Goal: Information Seeking & Learning: Find specific fact

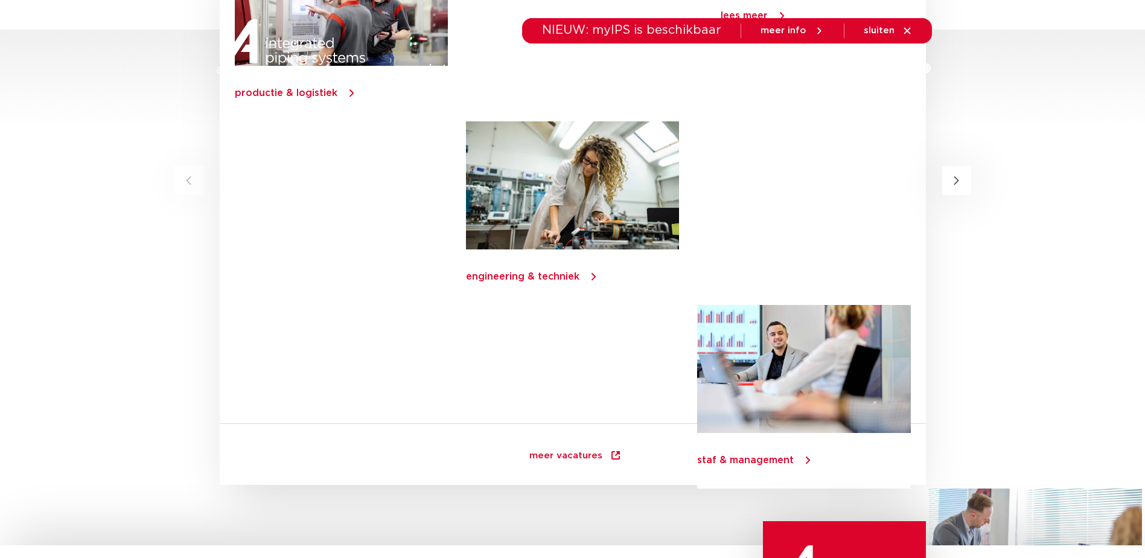
scroll to position [2316, 0]
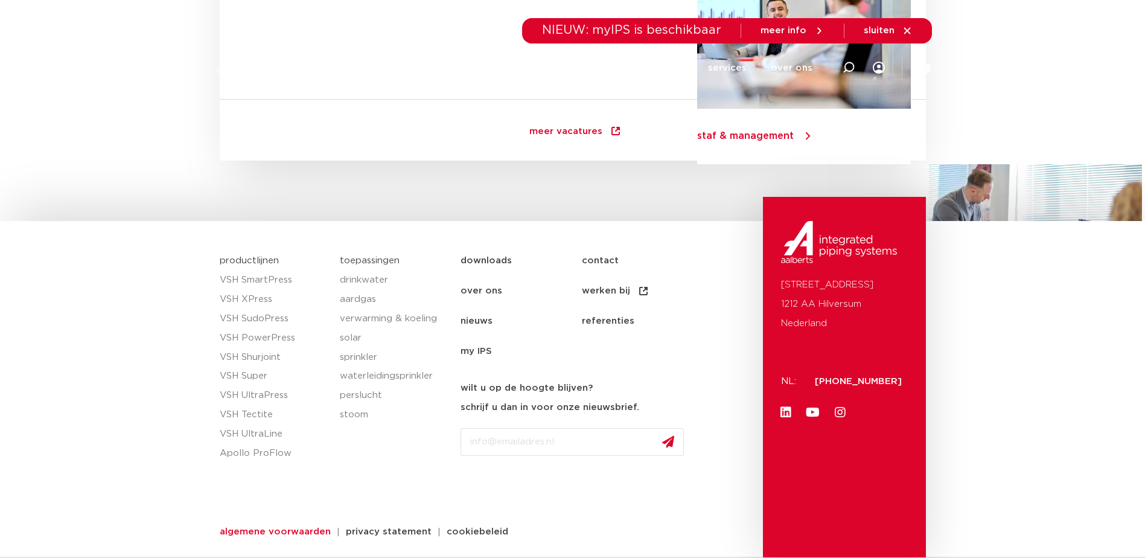
click at [296, 534] on span "algemene voorwaarden" at bounding box center [275, 531] width 111 height 9
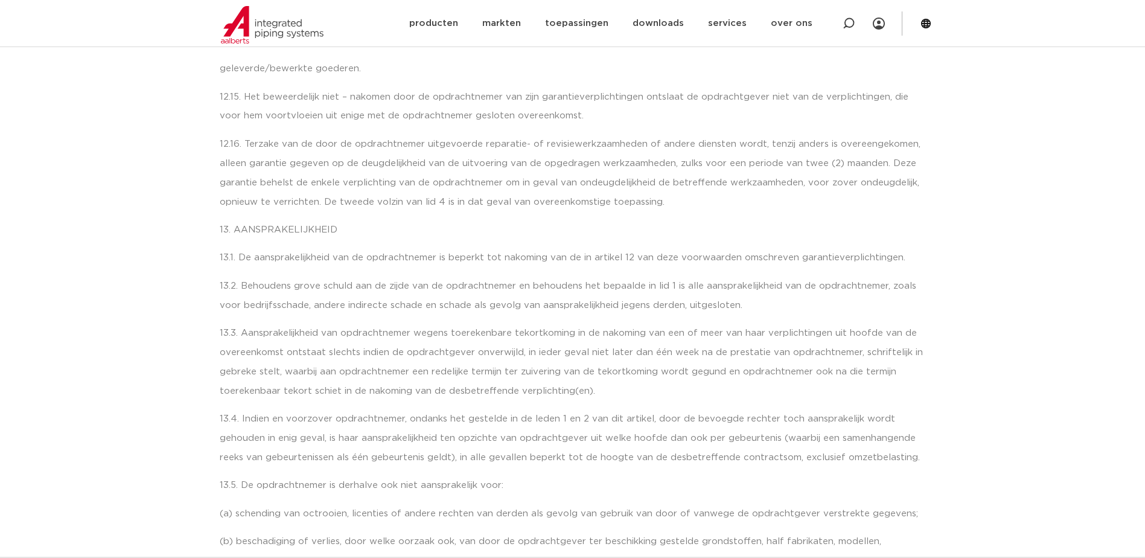
scroll to position [5362, 0]
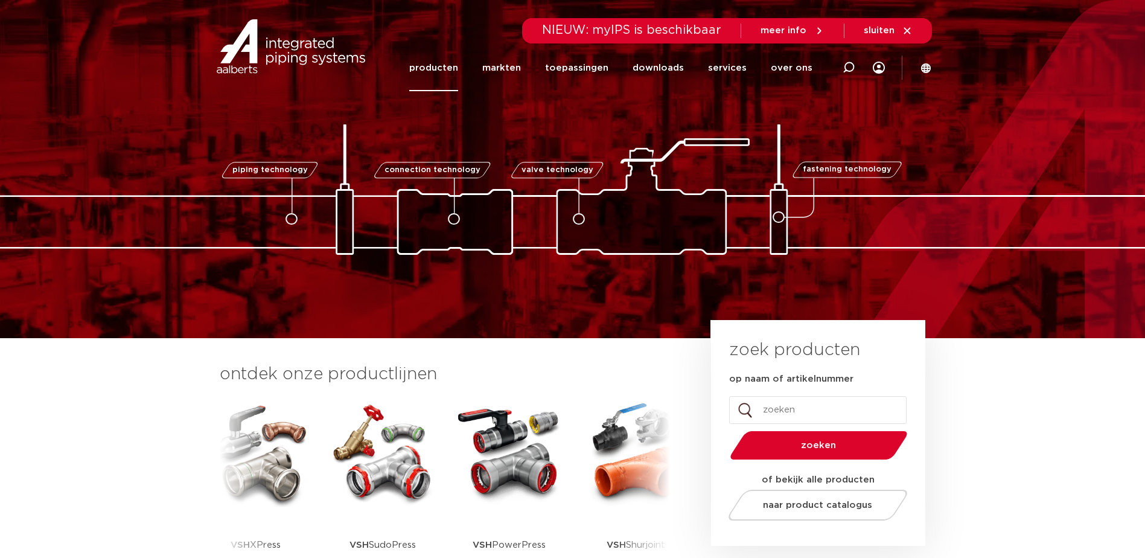
click at [435, 69] on link "producten" at bounding box center [433, 68] width 49 height 46
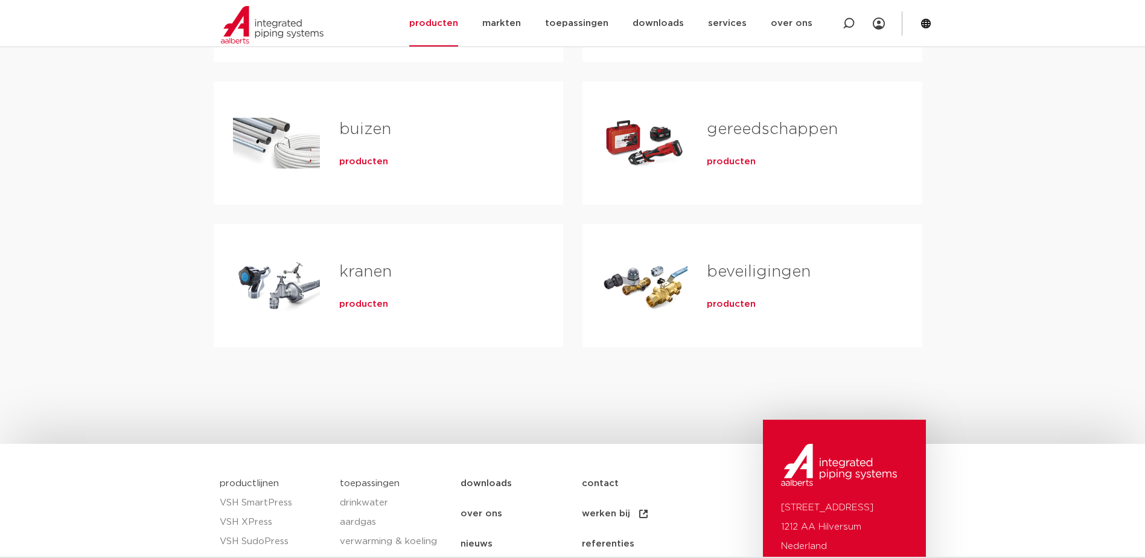
scroll to position [362, 0]
click at [768, 133] on link "gereedschappen" at bounding box center [772, 129] width 131 height 16
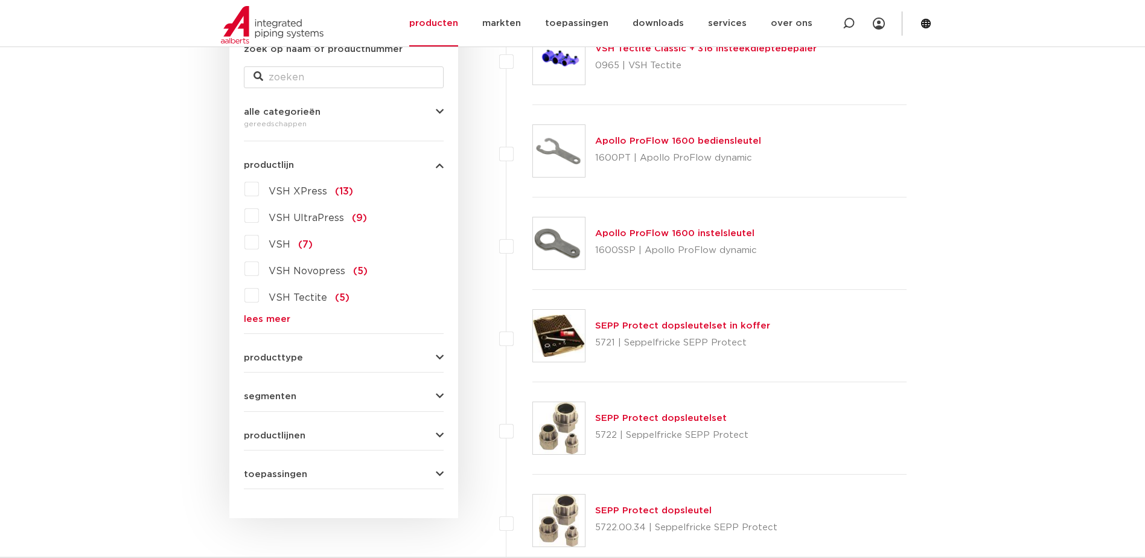
click at [275, 317] on link "lees meer" at bounding box center [344, 318] width 200 height 9
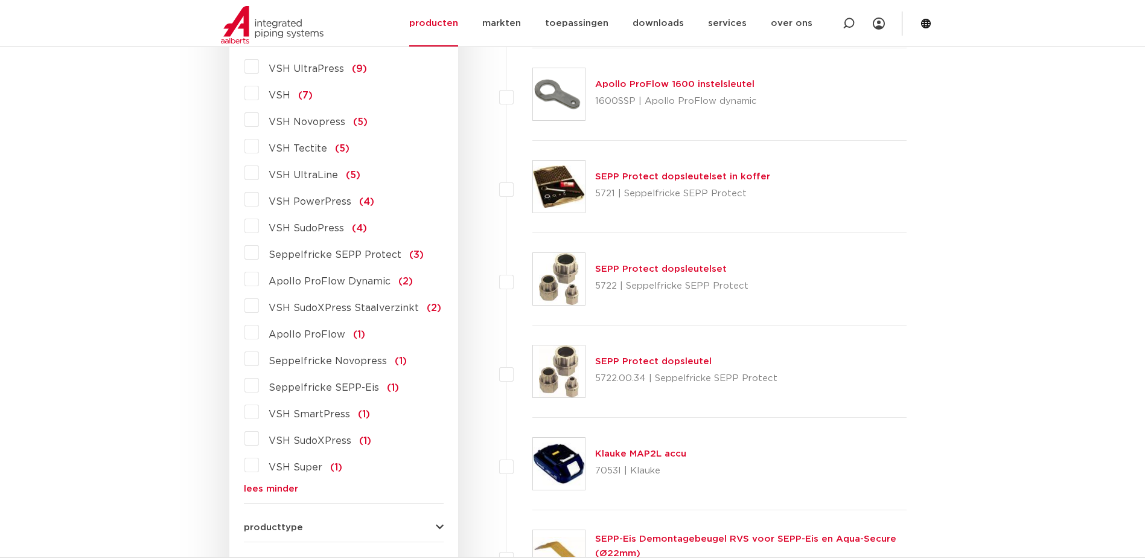
scroll to position [430, 0]
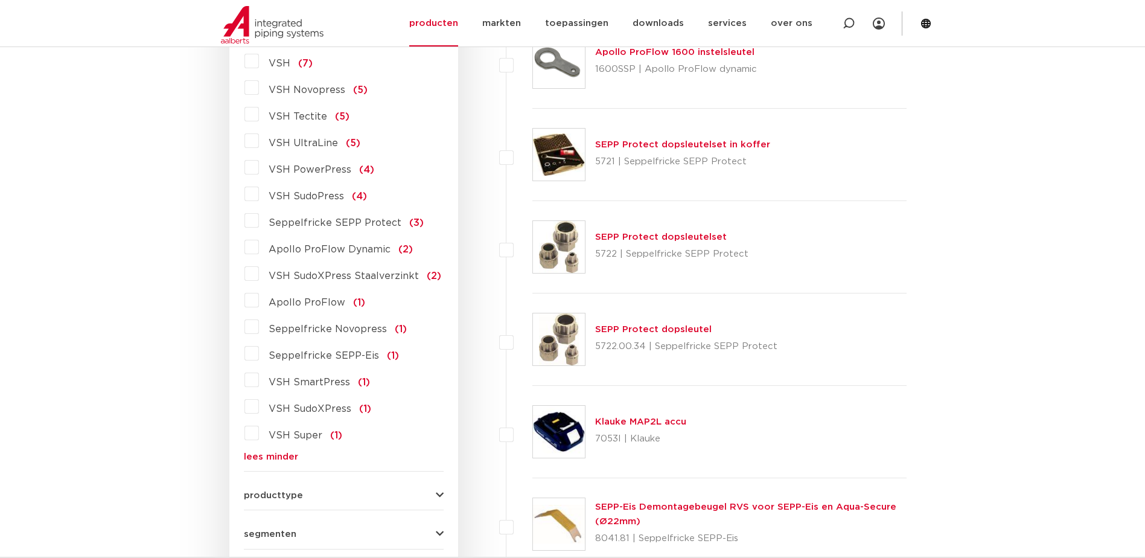
click at [259, 328] on label "Seppelfricke Novopress (1)" at bounding box center [333, 326] width 148 height 19
click at [0, 0] on input "Seppelfricke Novopress (1)" at bounding box center [0, 0] width 0 height 0
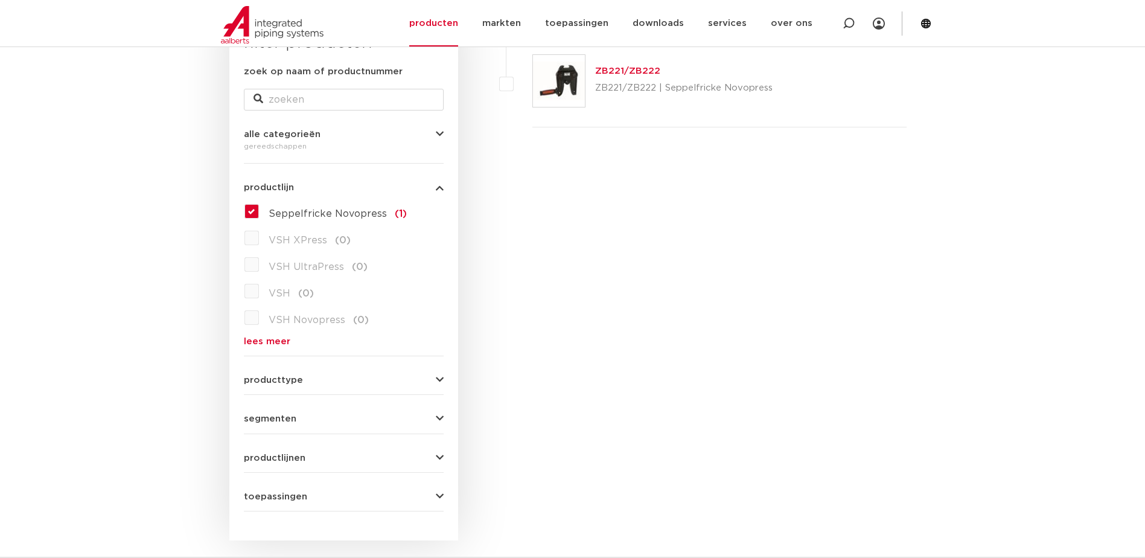
scroll to position [128, 0]
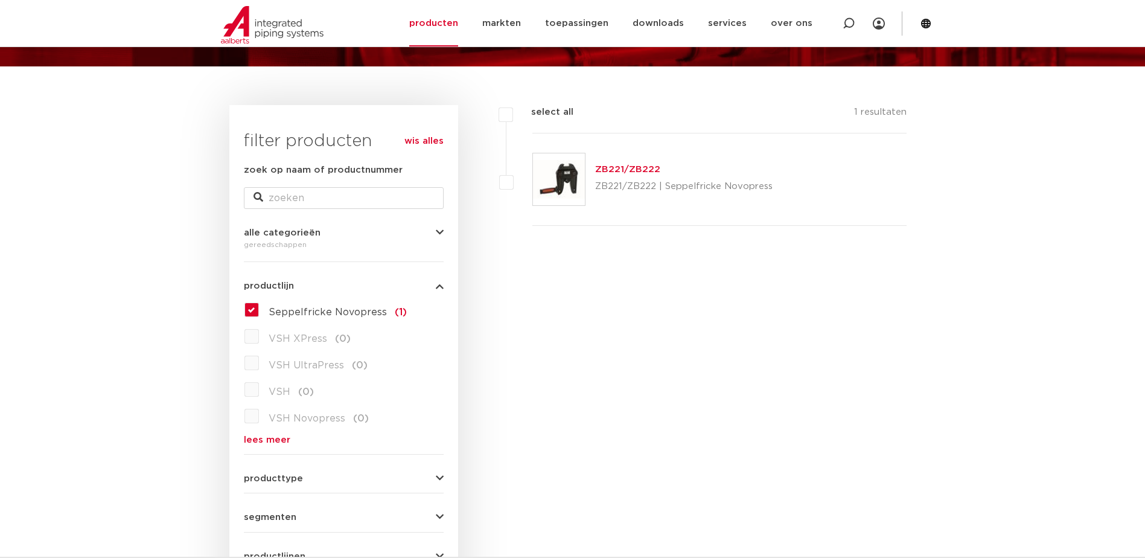
click at [648, 169] on link "ZB221/ZB222" at bounding box center [627, 169] width 65 height 9
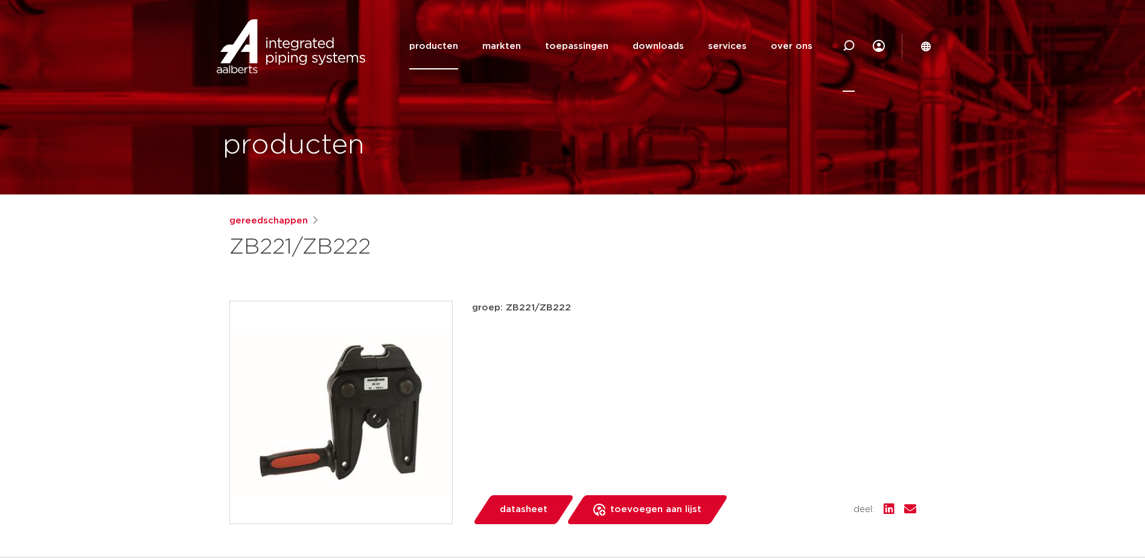
click at [846, 48] on icon at bounding box center [848, 46] width 14 height 14
type input "szb"
click button "Zoeken" at bounding box center [0, 0] width 0 height 0
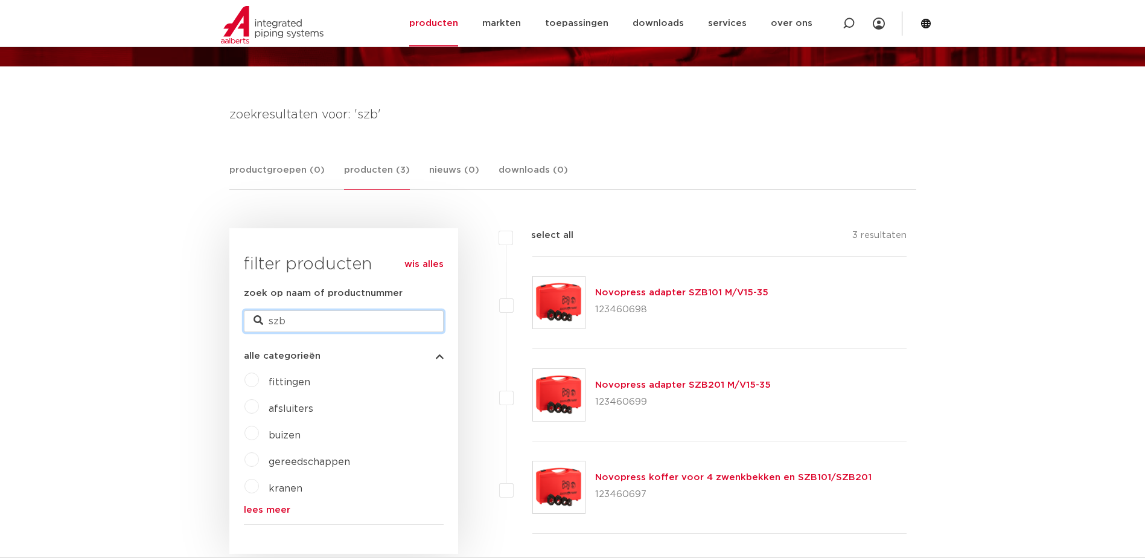
click at [345, 323] on input "szb" at bounding box center [344, 321] width 200 height 22
type input "szb101"
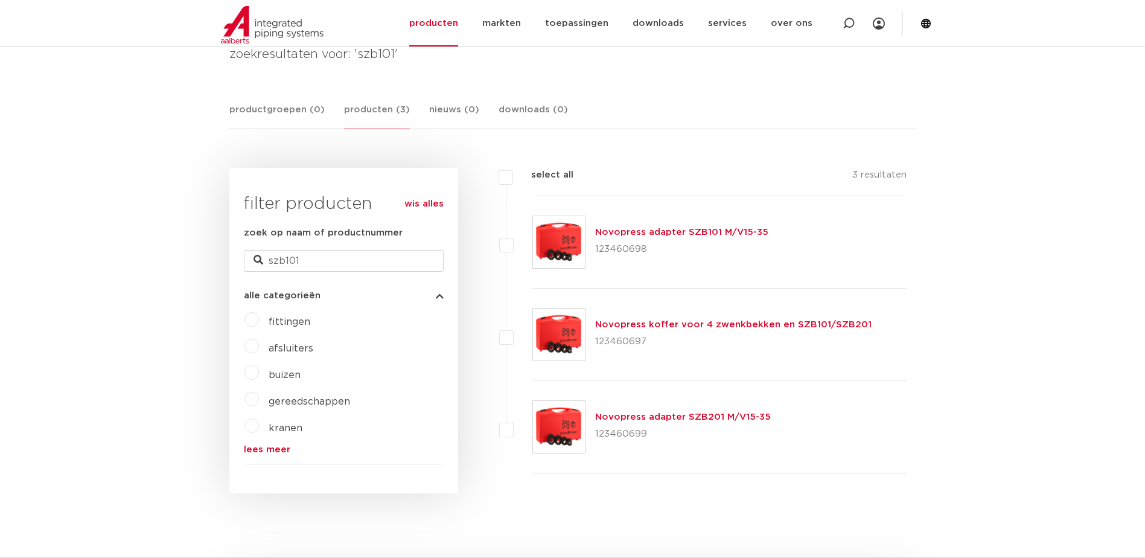
click at [699, 231] on link "Novopress adapter SZB101 M/V15-35" at bounding box center [681, 232] width 173 height 9
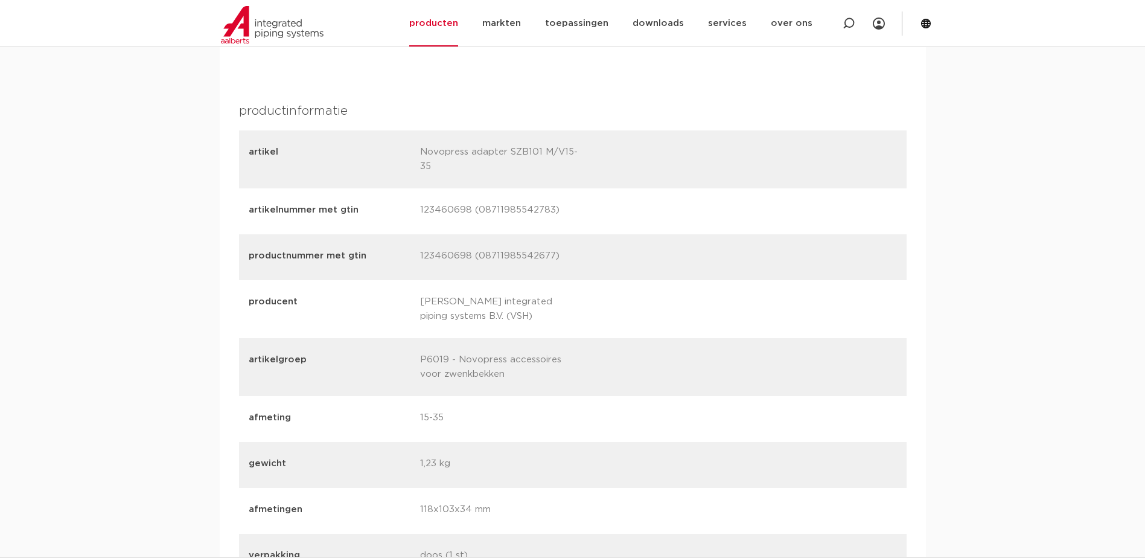
scroll to position [1509, 0]
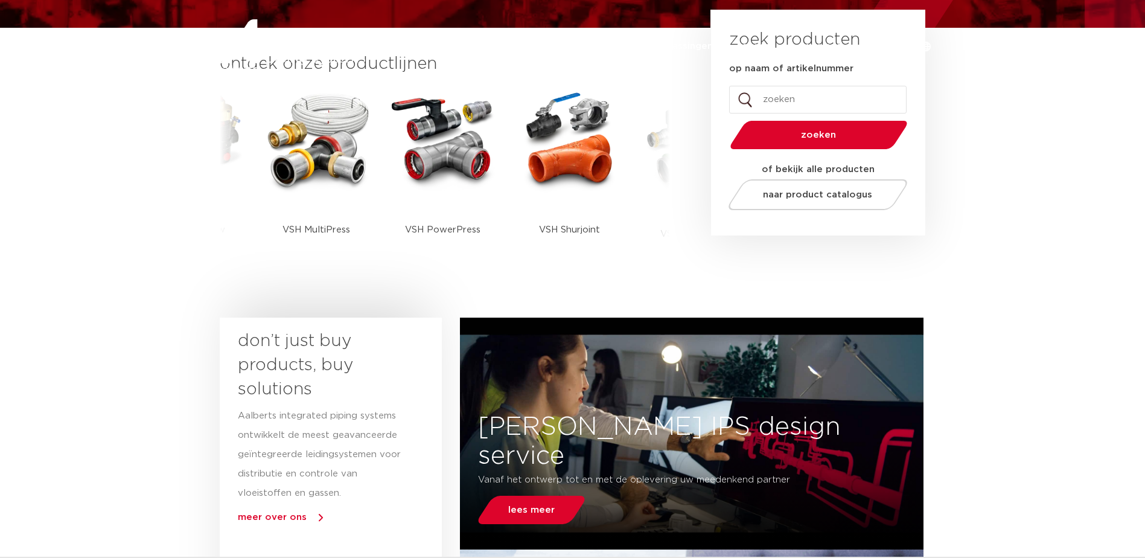
scroll to position [611, 0]
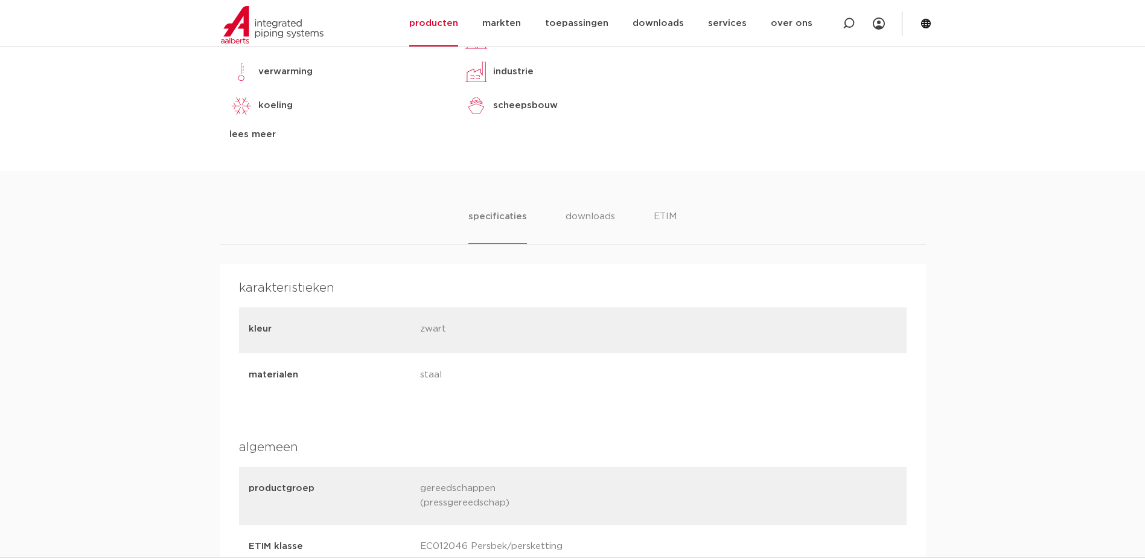
scroll to position [724, 0]
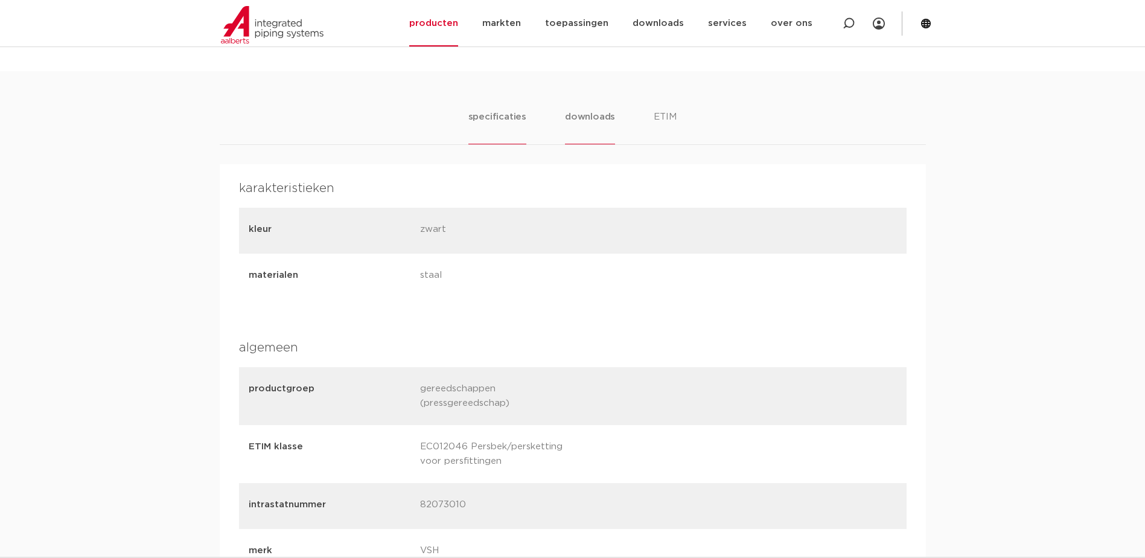
click at [588, 113] on li "downloads" at bounding box center [590, 127] width 50 height 34
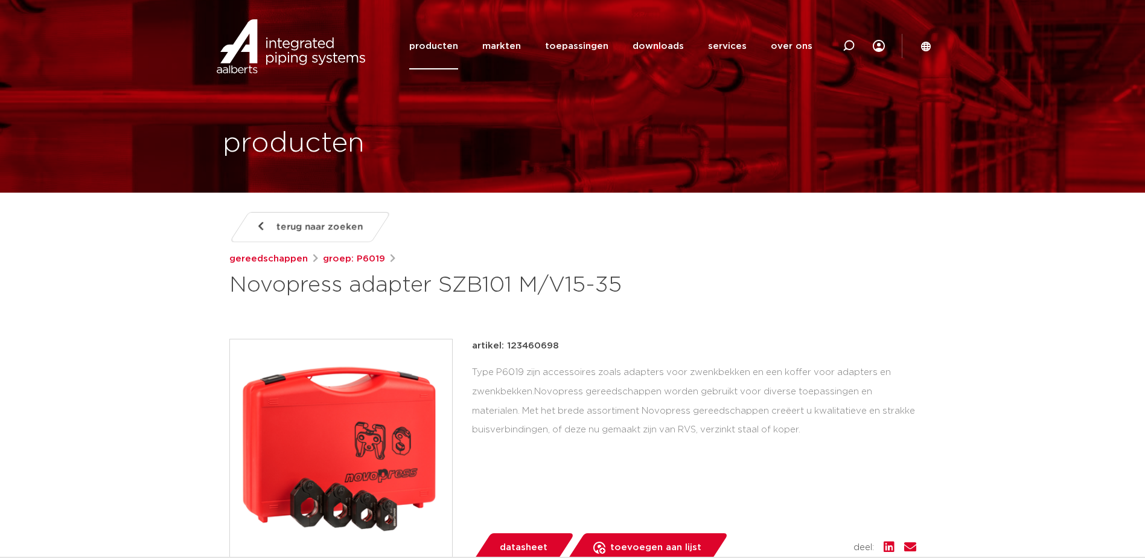
scroll to position [0, 0]
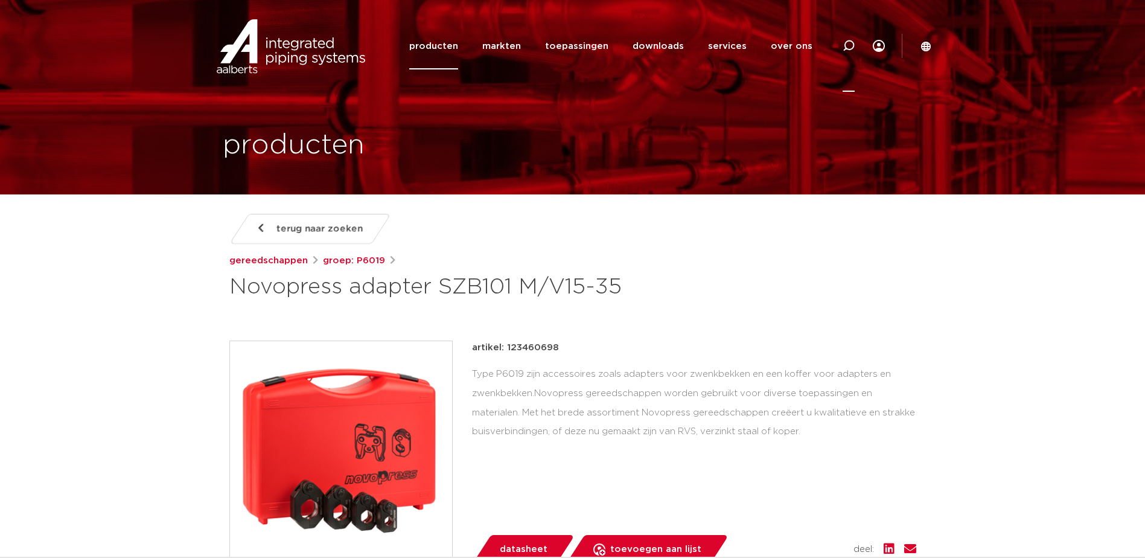
click at [852, 44] on icon at bounding box center [849, 46] width 12 height 12
type input "123460702"
click button "Zoeken" at bounding box center [0, 0] width 0 height 0
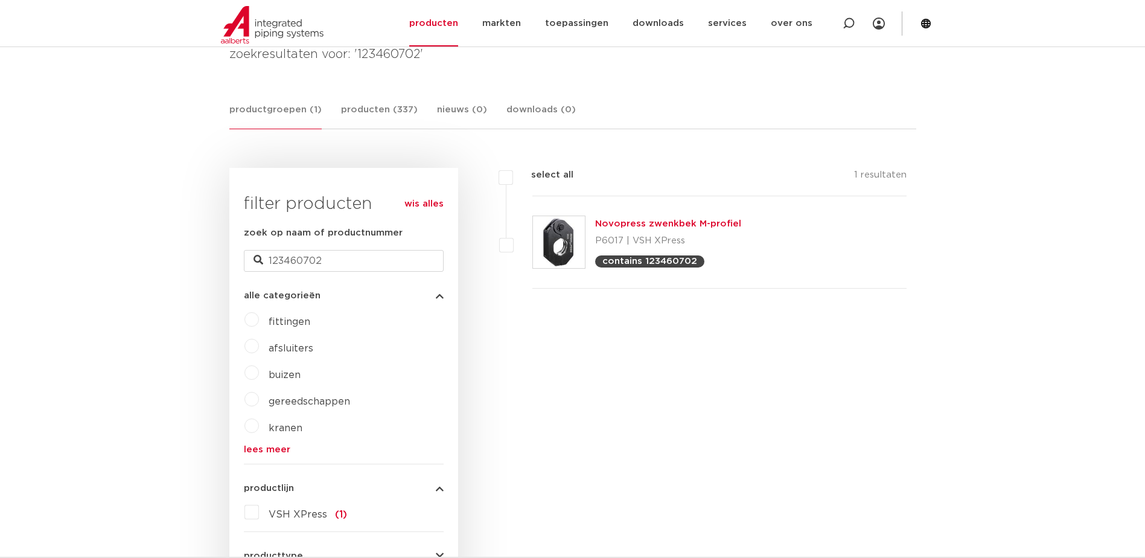
scroll to position [188, 0]
click at [675, 224] on link "Novopress zwenkbek M-profiel" at bounding box center [668, 223] width 146 height 9
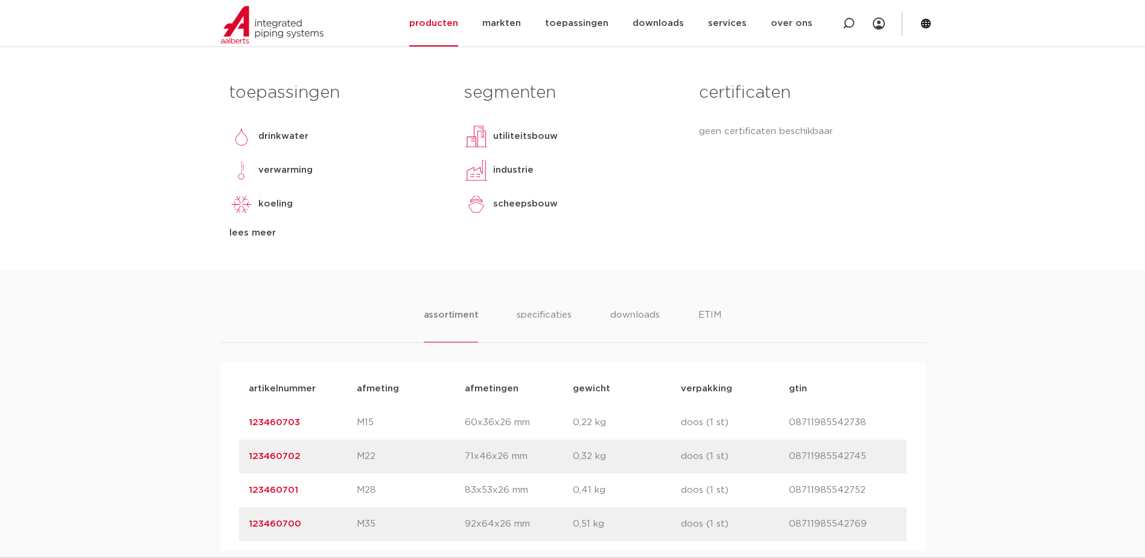
scroll to position [724, 0]
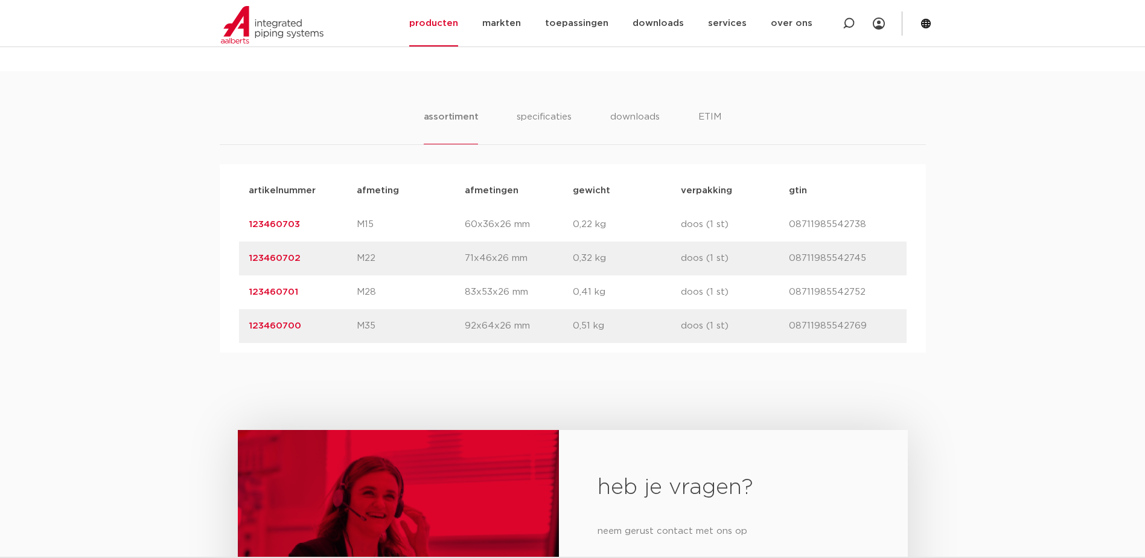
click at [274, 257] on link "123460702" at bounding box center [275, 257] width 52 height 9
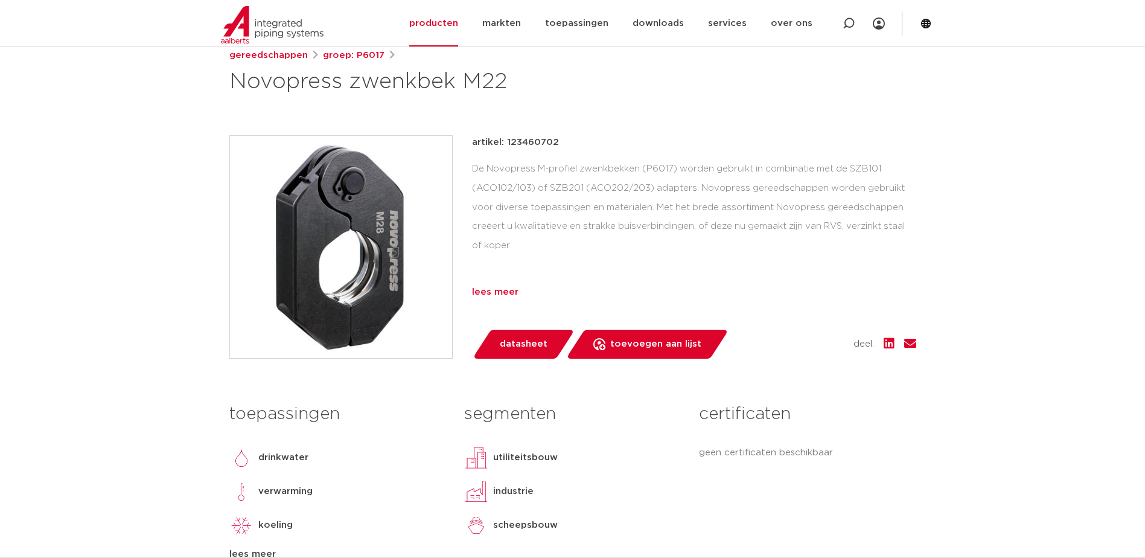
scroll to position [121, 0]
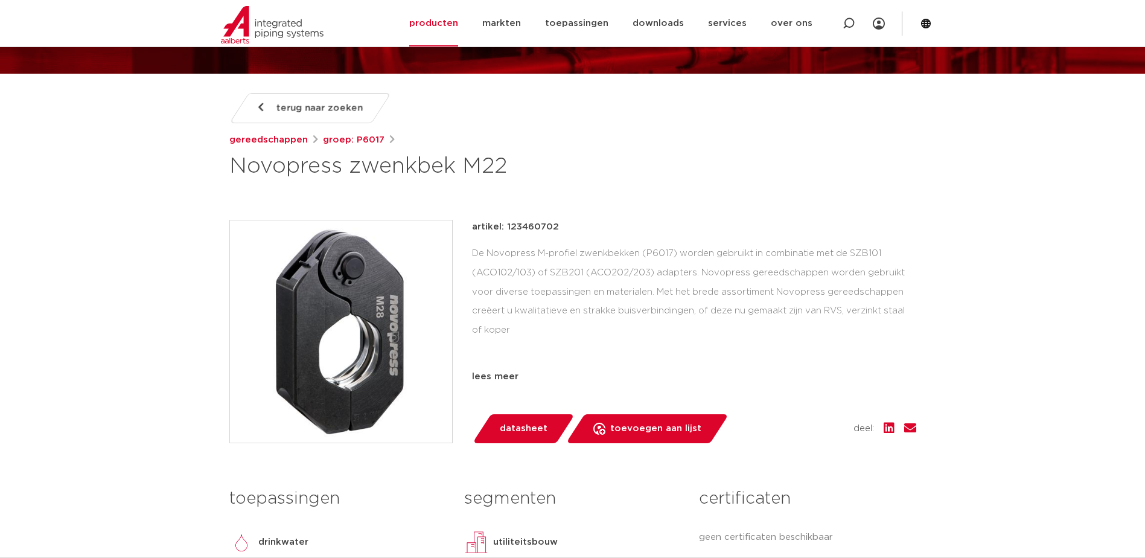
click at [535, 225] on p "artikel: 123460702" at bounding box center [515, 227] width 87 height 14
copy p "123460702"
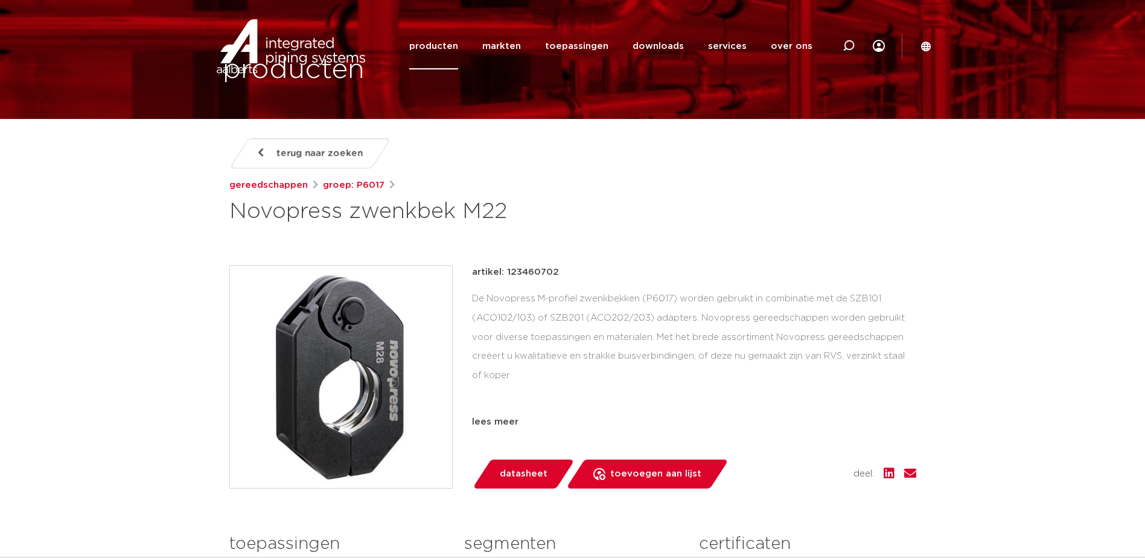
scroll to position [0, 0]
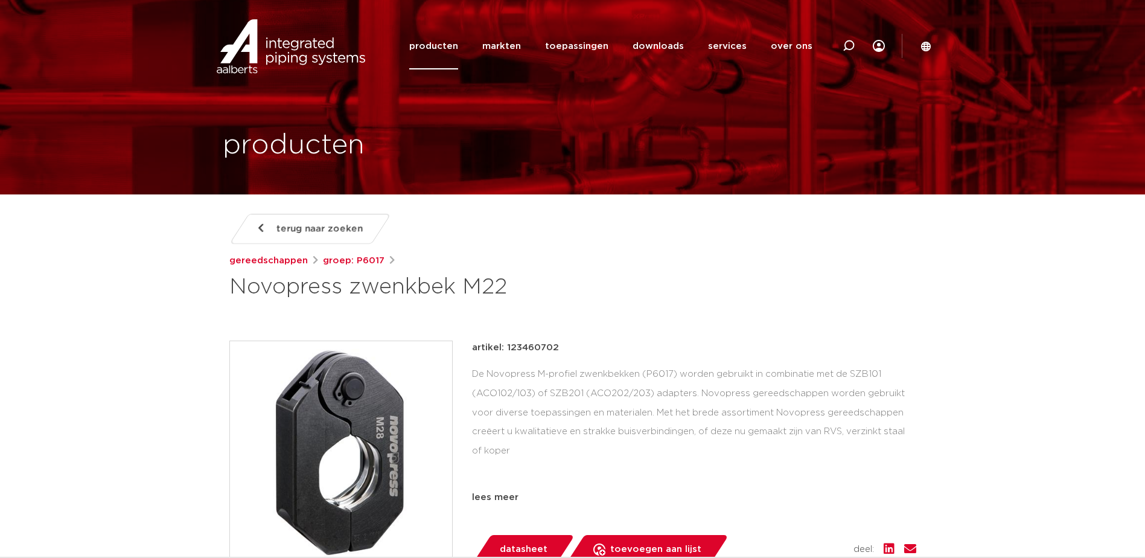
click at [847, 45] on icon at bounding box center [849, 46] width 12 height 12
paste input "SZB101"
type input "SZB101"
click button "Zoeken" at bounding box center [0, 0] width 0 height 0
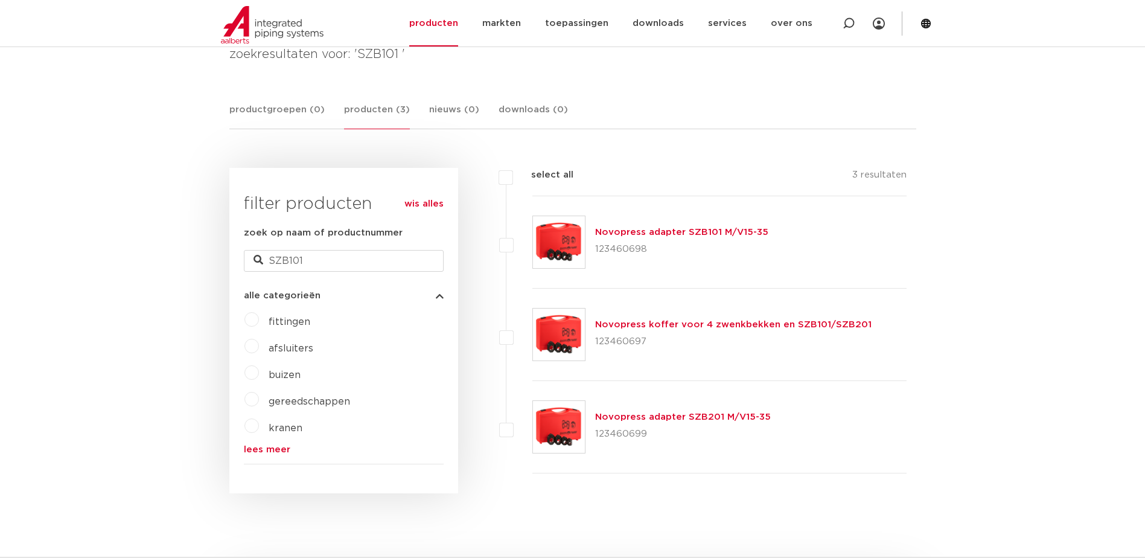
scroll to position [188, 0]
click at [714, 226] on div "Novopress adapter SZB101 M/V15-35 123460698" at bounding box center [681, 242] width 173 height 34
click at [714, 230] on link "Novopress adapter SZB101 M/V15-35" at bounding box center [681, 232] width 173 height 9
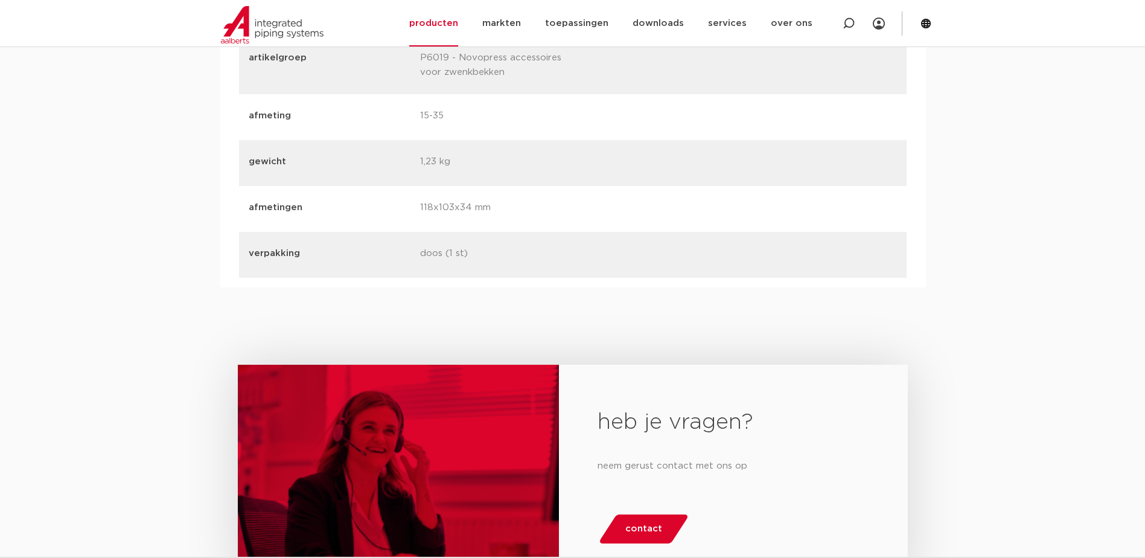
scroll to position [1267, 0]
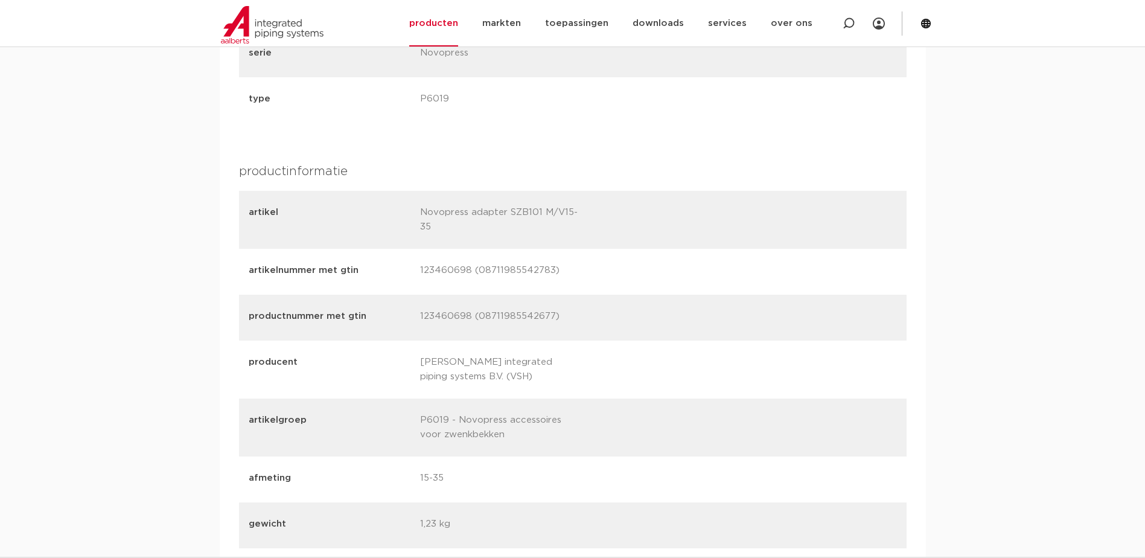
drag, startPoint x: 553, startPoint y: 211, endPoint x: 509, endPoint y: 212, distance: 43.5
click at [509, 212] on p "Novopress adapter SZB101 M/V15-35" at bounding box center [501, 219] width 162 height 29
drag, startPoint x: 509, startPoint y: 212, endPoint x: 536, endPoint y: 221, distance: 28.3
click at [536, 221] on p "Novopress adapter SZB101 M/V15-35" at bounding box center [501, 219] width 162 height 29
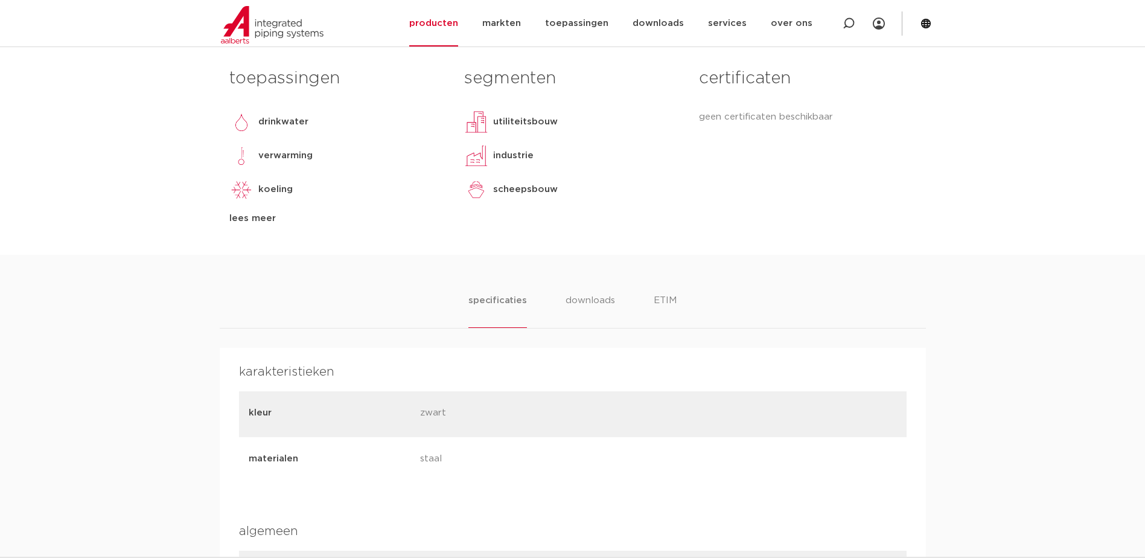
scroll to position [543, 0]
click at [579, 305] on li "downloads" at bounding box center [590, 308] width 50 height 34
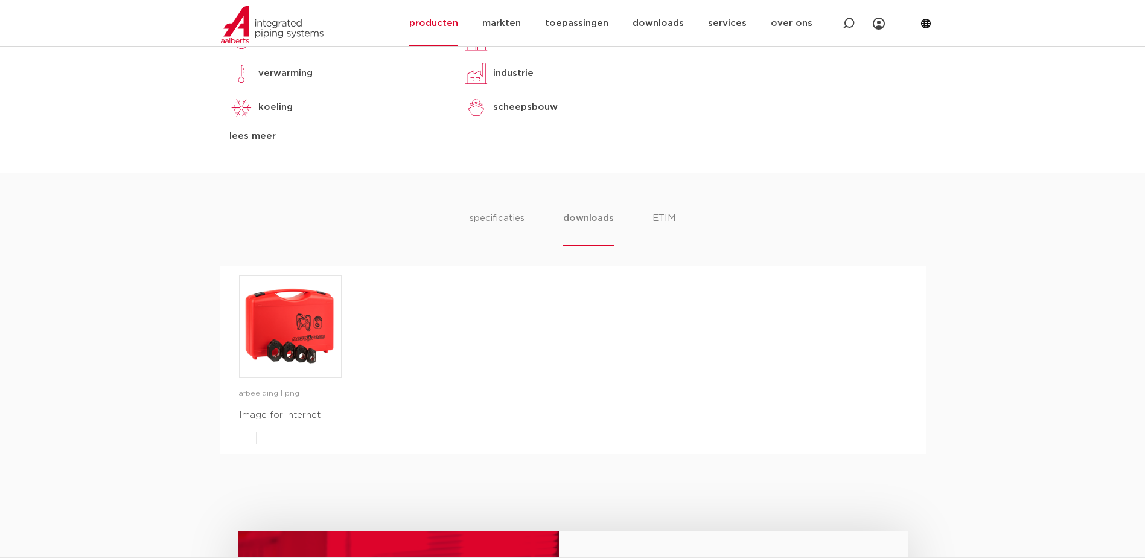
scroll to position [664, 0]
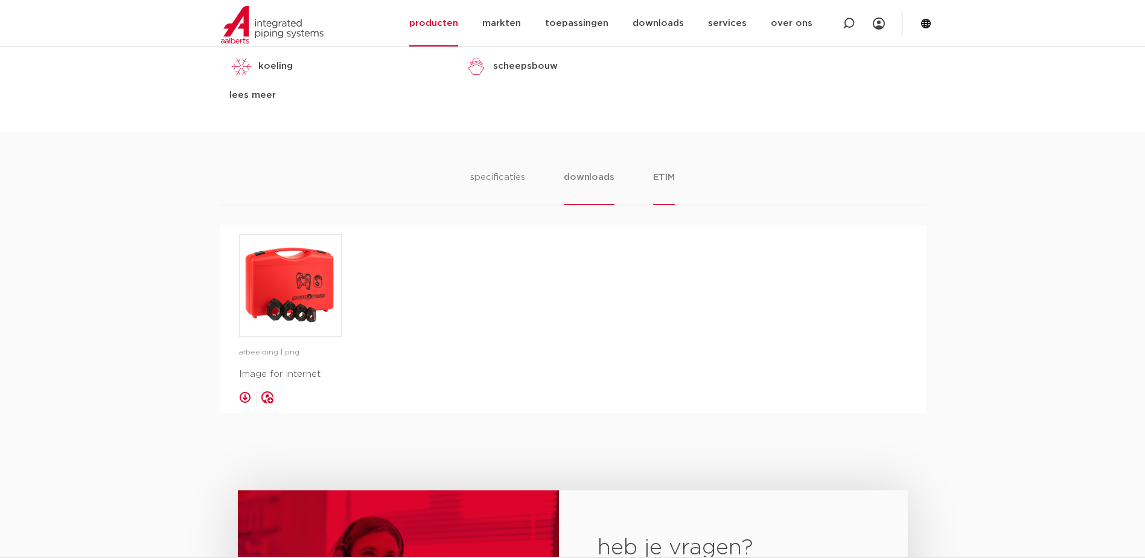
click at [670, 182] on li "ETIM" at bounding box center [664, 187] width 22 height 34
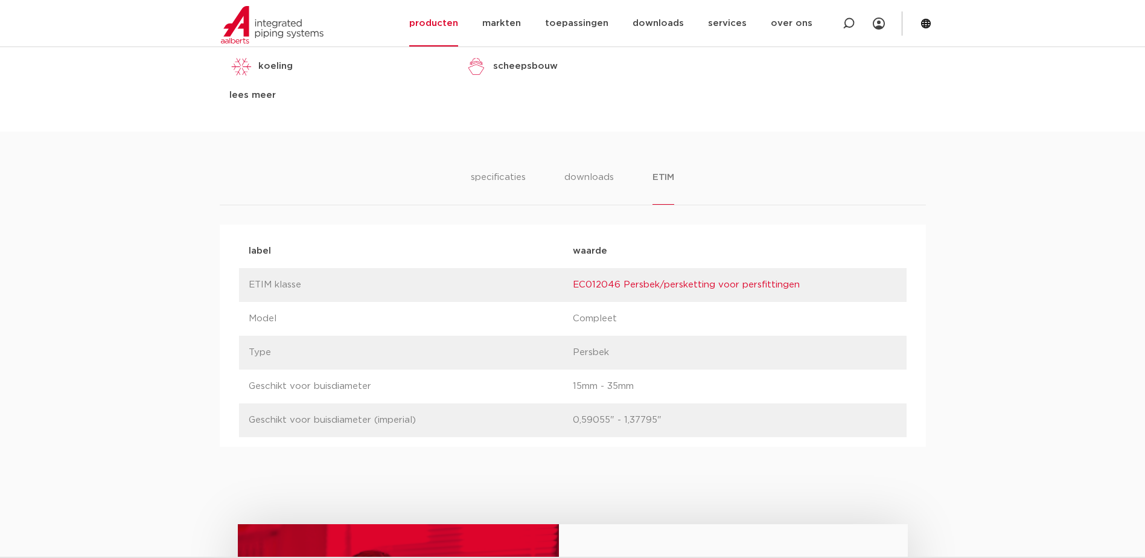
click at [532, 178] on ul "specificaties downloads ETIM" at bounding box center [572, 187] width 203 height 34
click at [508, 181] on li "specificaties" at bounding box center [498, 187] width 58 height 34
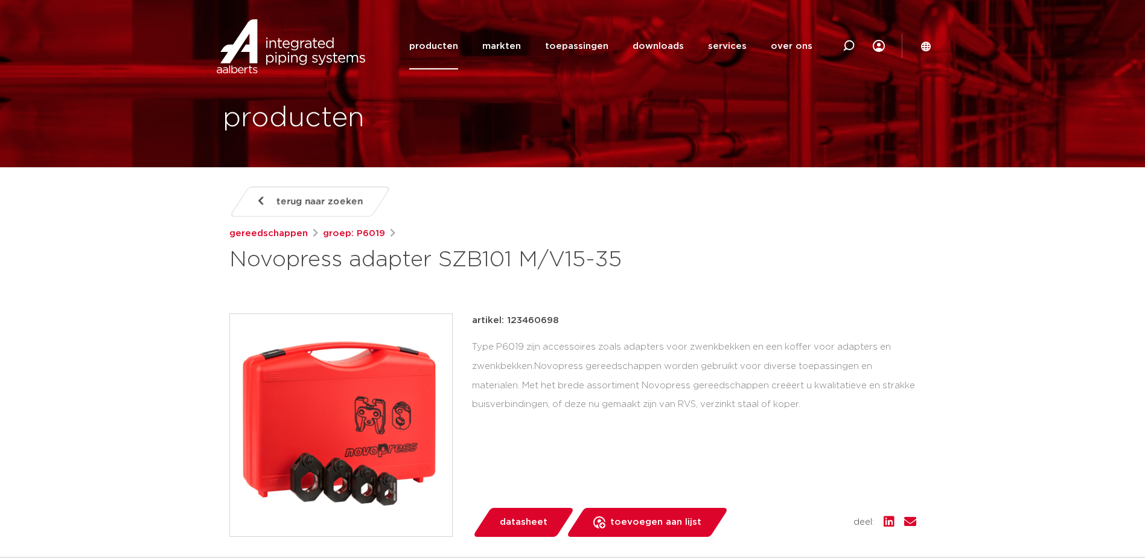
scroll to position [0, 0]
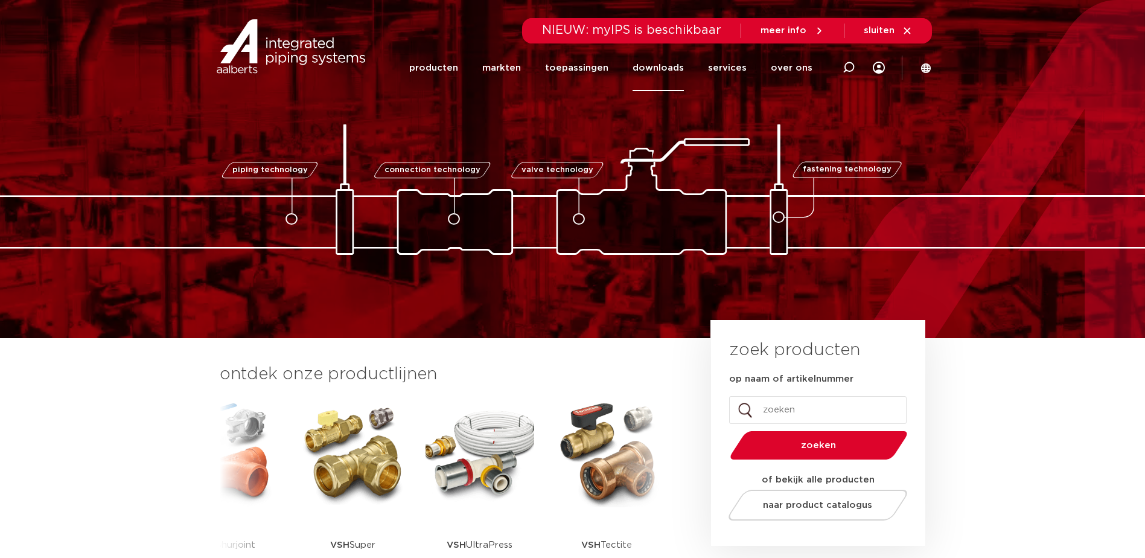
click at [679, 71] on link "downloads" at bounding box center [657, 68] width 51 height 46
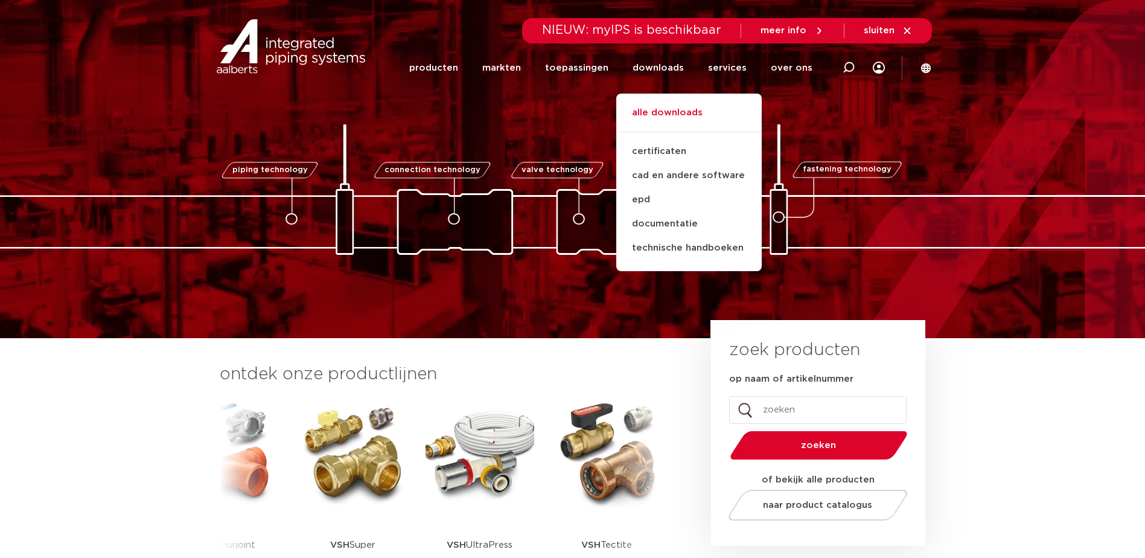
click at [680, 113] on link "alle downloads" at bounding box center [688, 119] width 145 height 27
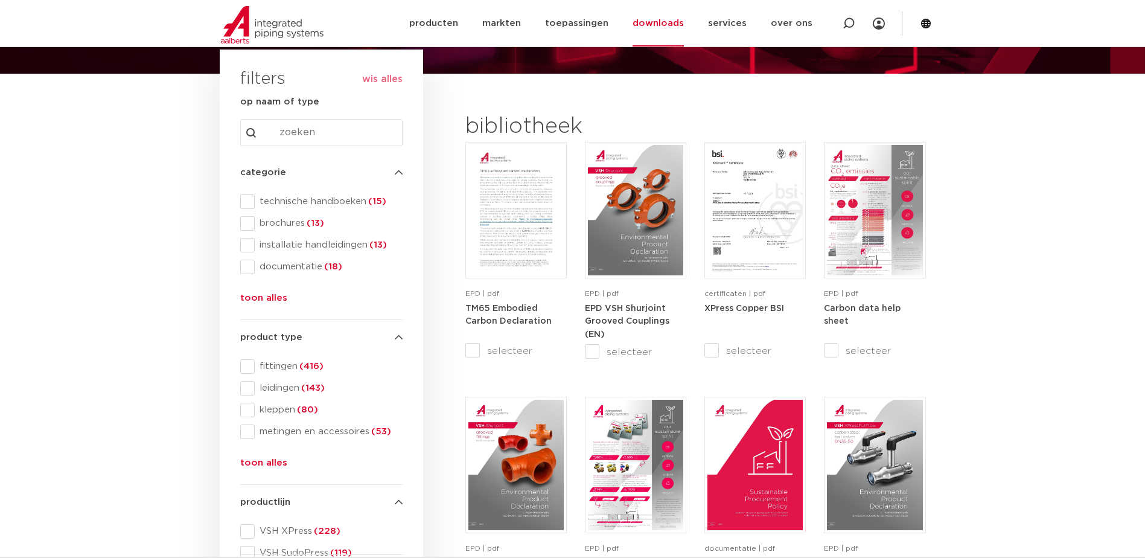
scroll to position [121, 0]
click at [267, 460] on button "toon alles" at bounding box center [263, 465] width 47 height 19
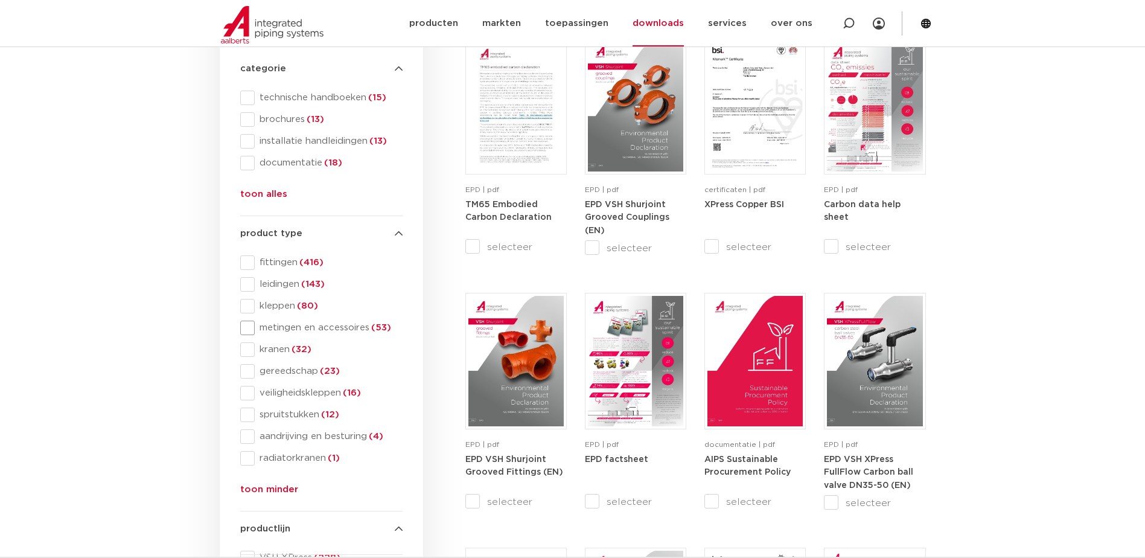
scroll to position [241, 0]
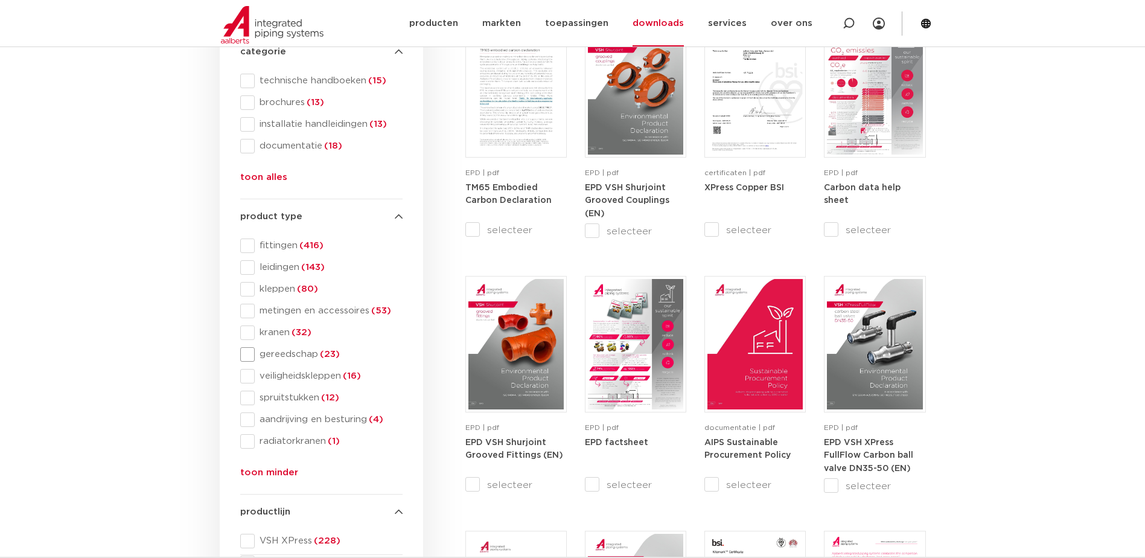
click at [250, 354] on span at bounding box center [247, 354] width 14 height 14
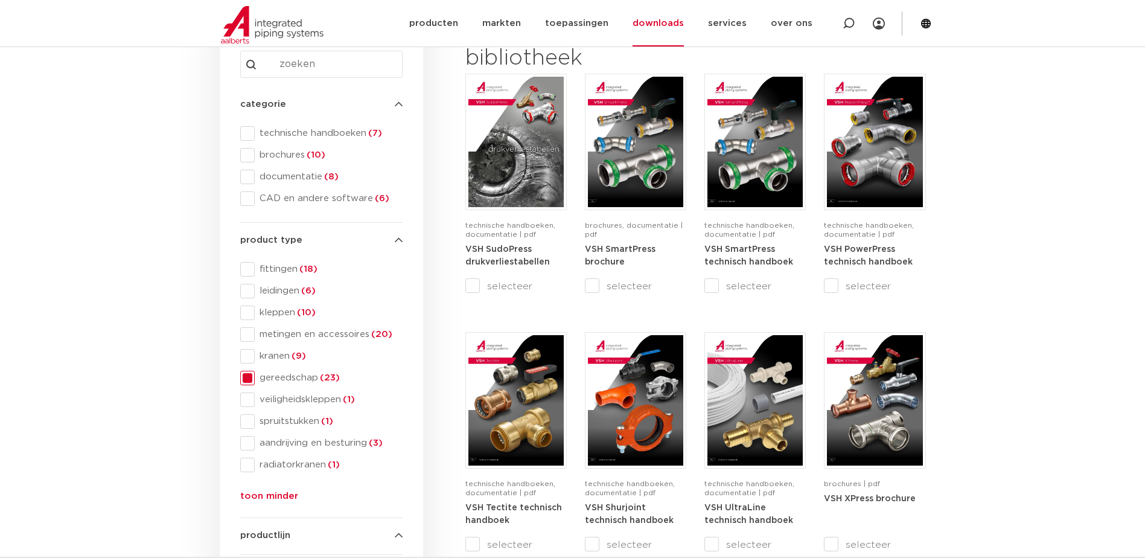
scroll to position [181, 0]
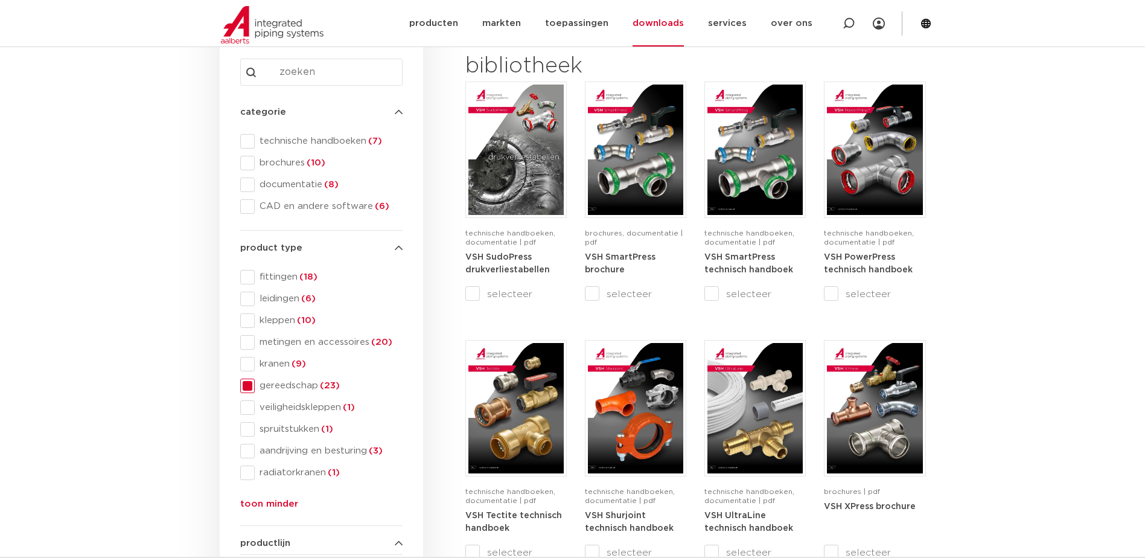
click at [316, 383] on span "gereedschap (23)" at bounding box center [329, 386] width 148 height 12
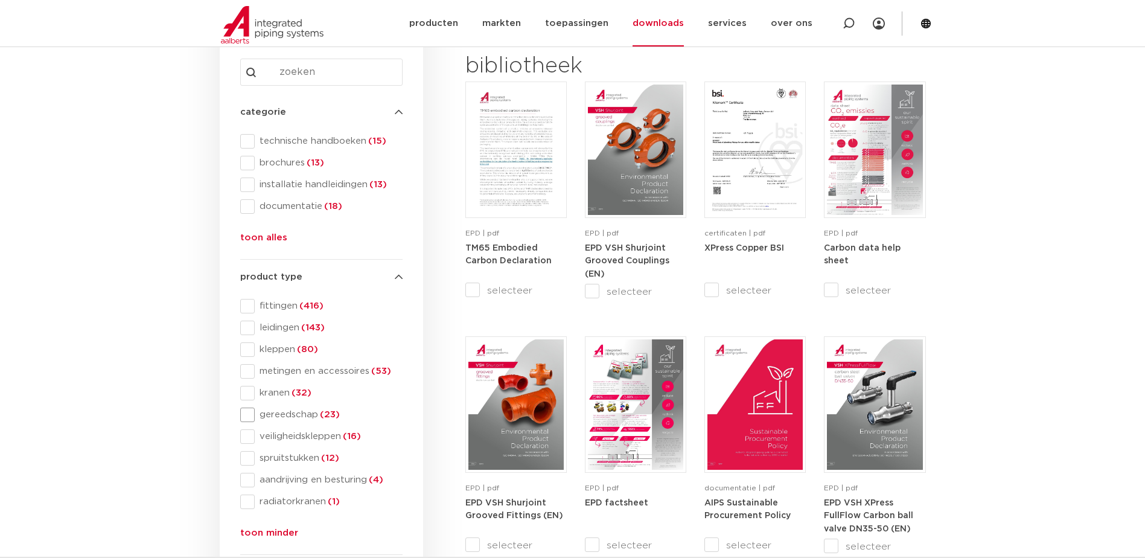
click at [247, 416] on span at bounding box center [247, 414] width 14 height 14
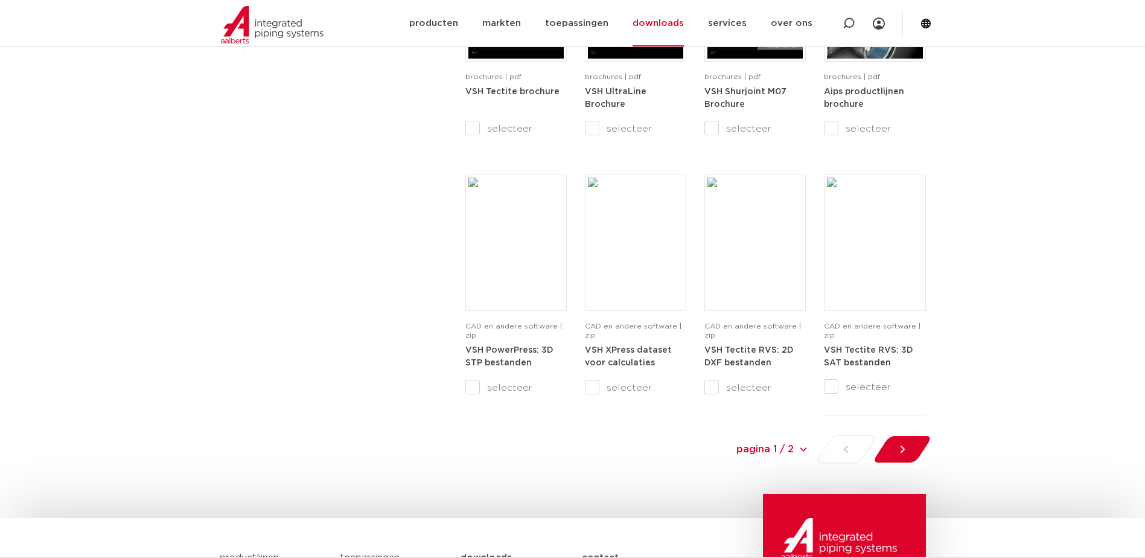
scroll to position [1147, 0]
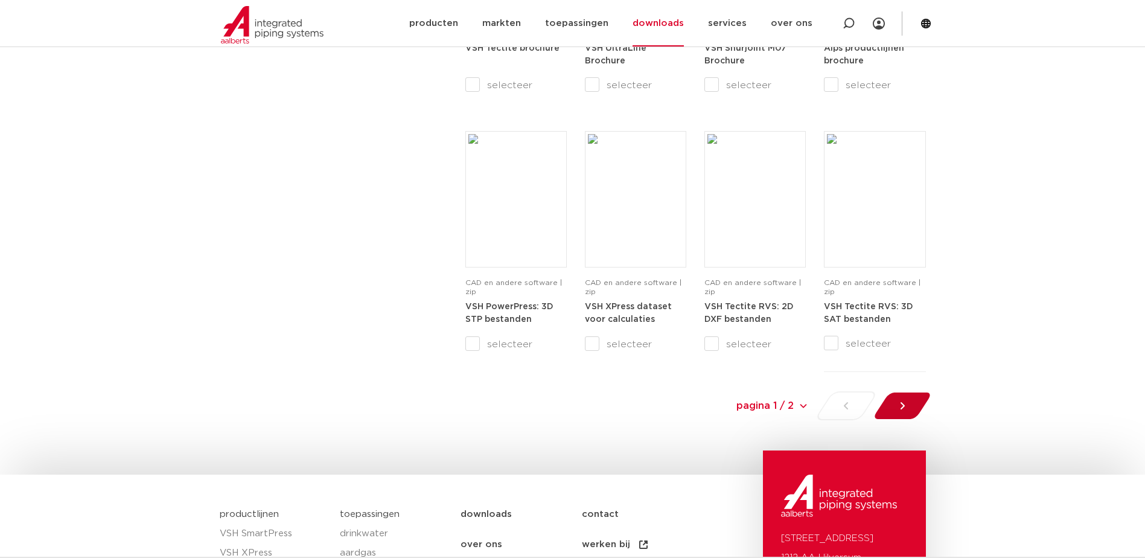
click at [912, 406] on div at bounding box center [902, 405] width 66 height 29
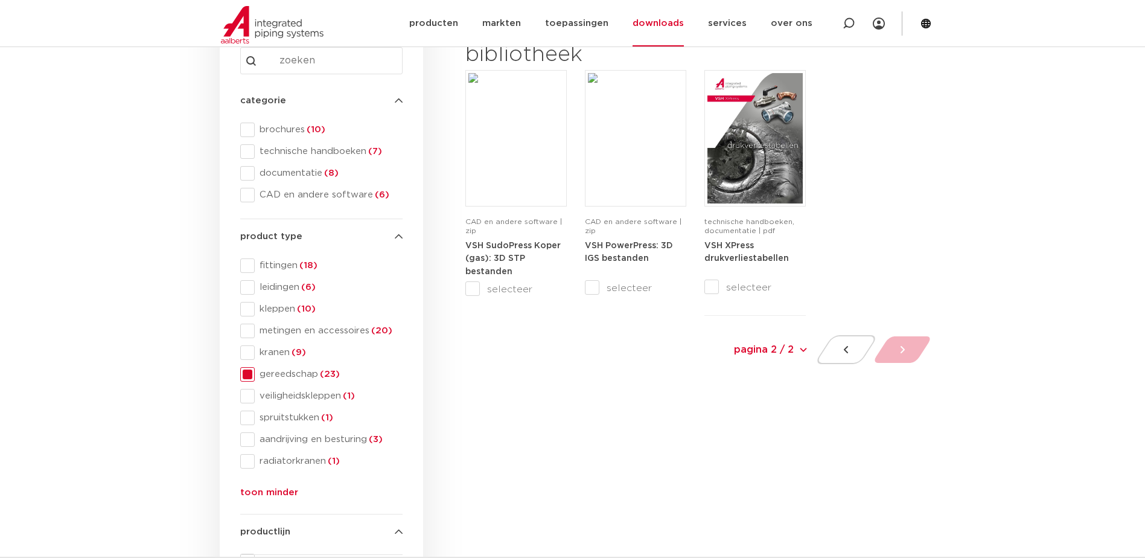
scroll to position [142, 0]
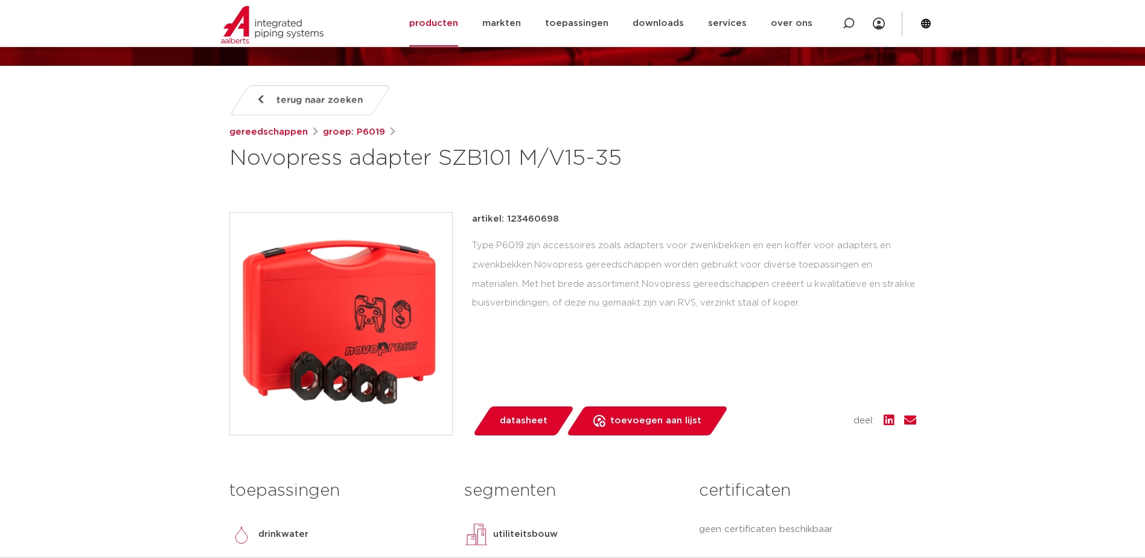
scroll to position [121, 0]
